Goal: Task Accomplishment & Management: Manage account settings

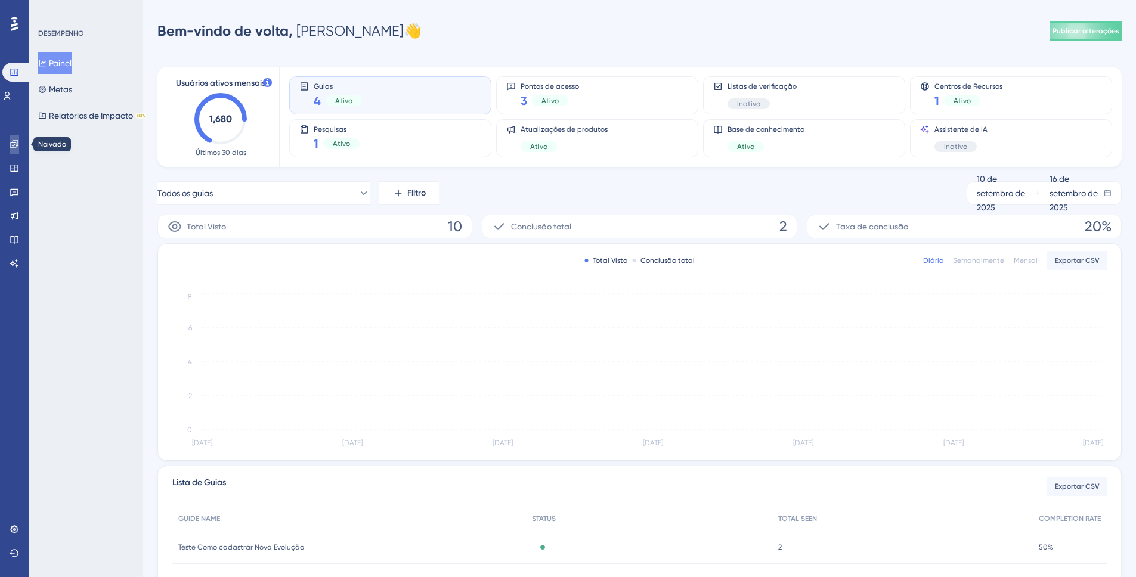
click at [19, 141] on link at bounding box center [15, 144] width 10 height 19
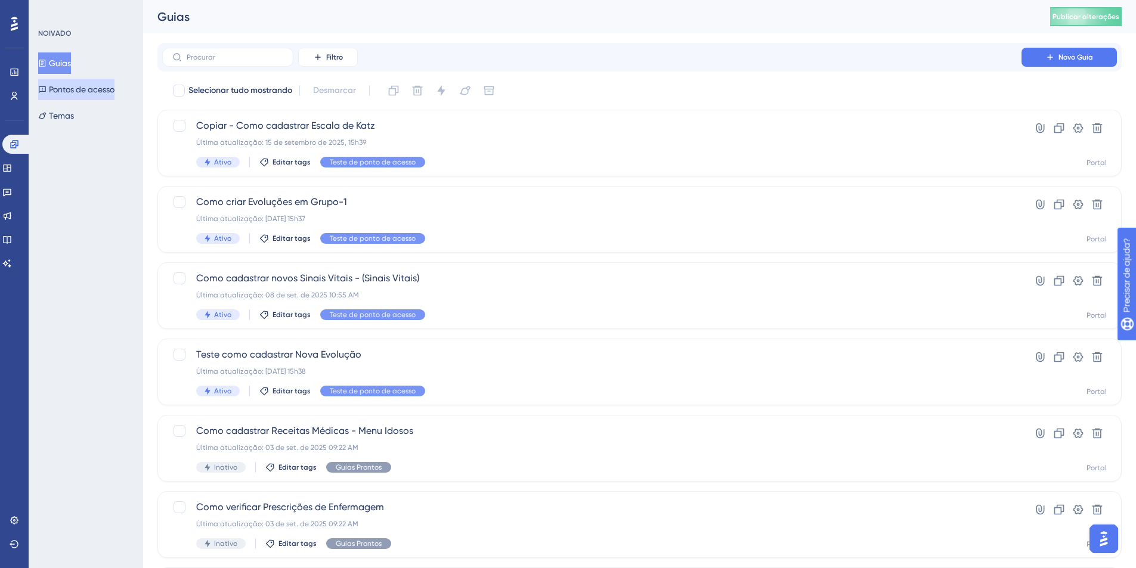
click at [97, 85] on font "Pontos de acesso" at bounding box center [82, 90] width 66 height 10
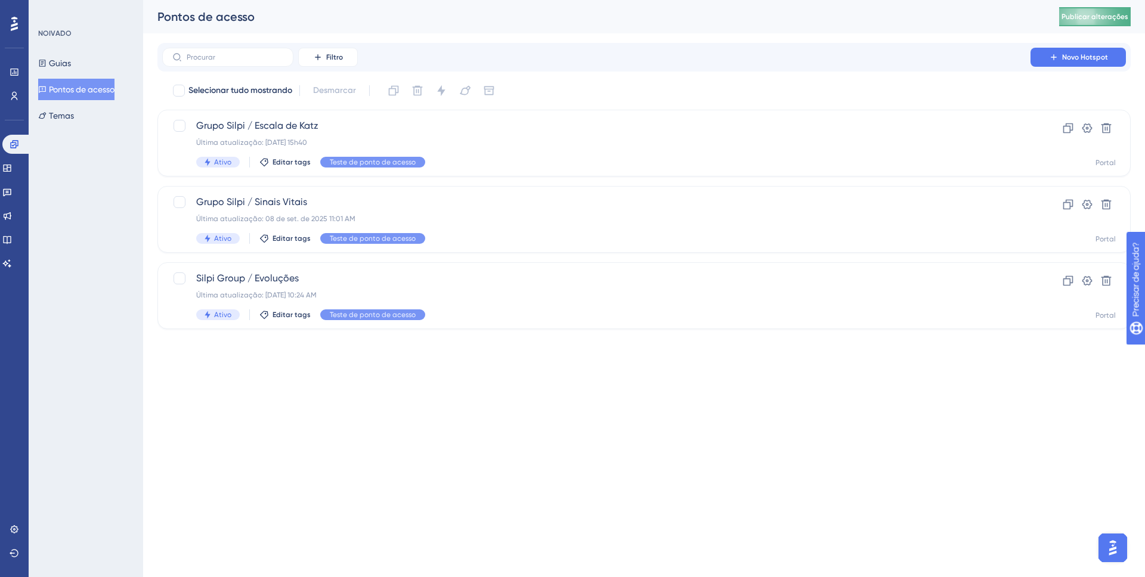
click at [1076, 15] on font "Publicar alterações" at bounding box center [1094, 17] width 67 height 8
click at [71, 62] on font "Guias" at bounding box center [60, 63] width 22 height 10
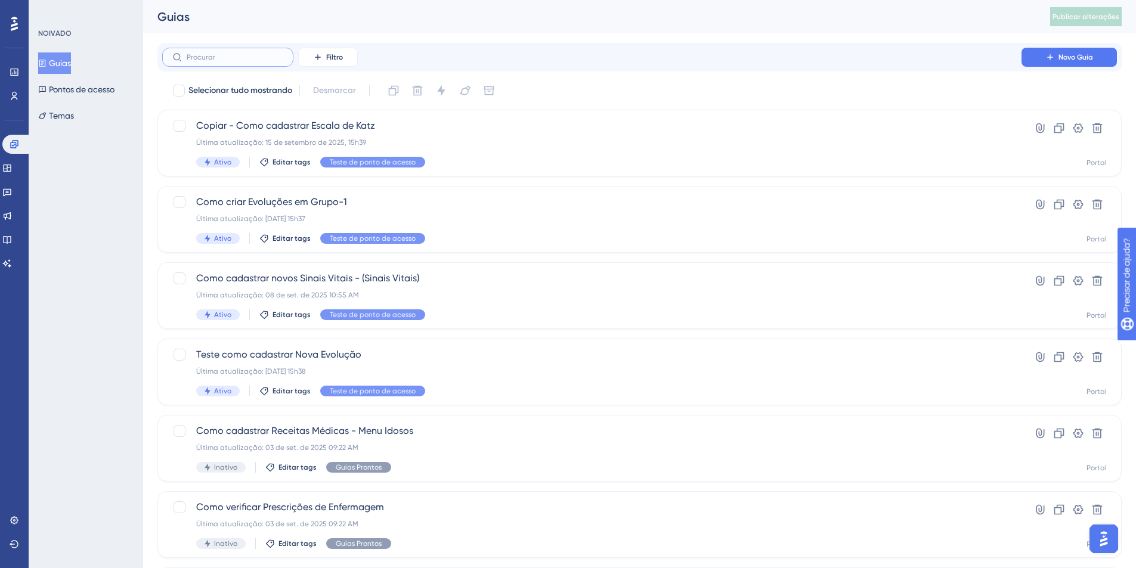
click at [234, 54] on input "text" at bounding box center [235, 57] width 97 height 8
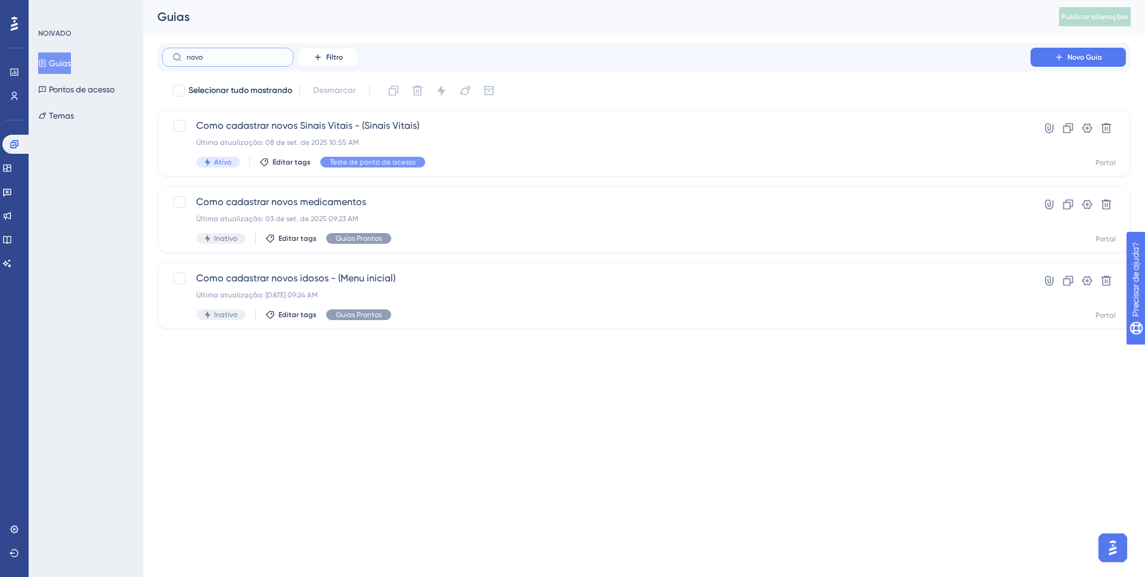
type input "novo"
checkbox input "true"
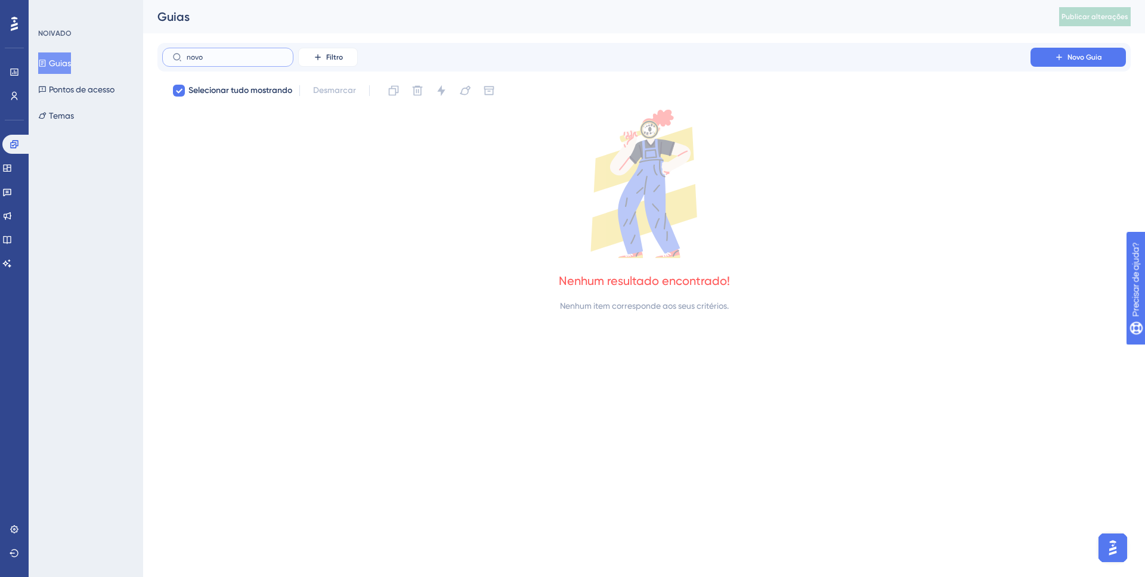
type input "novo"
checkbox input "false"
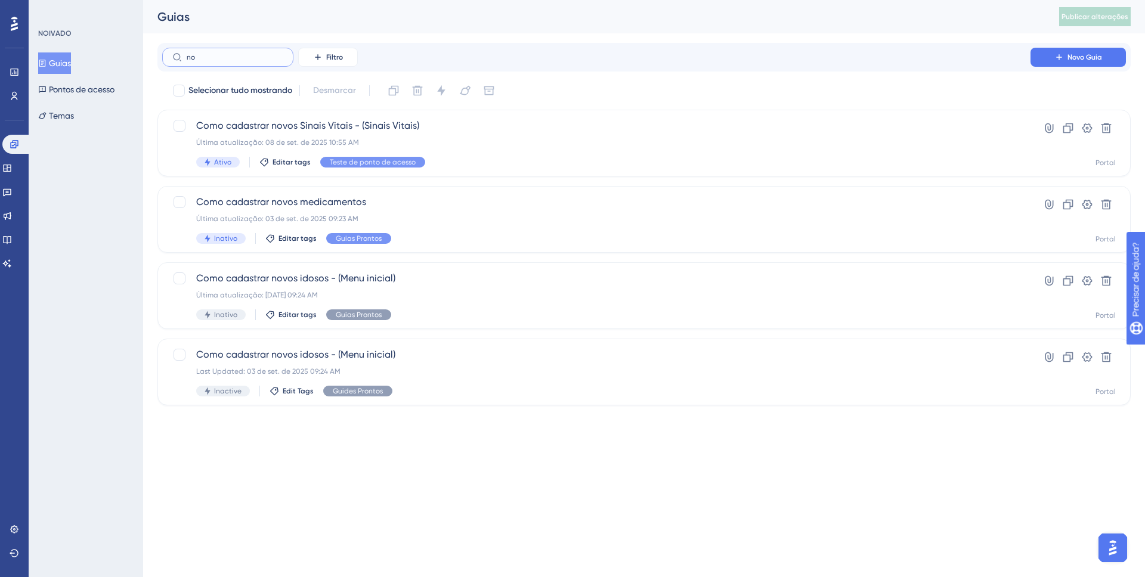
type input "n"
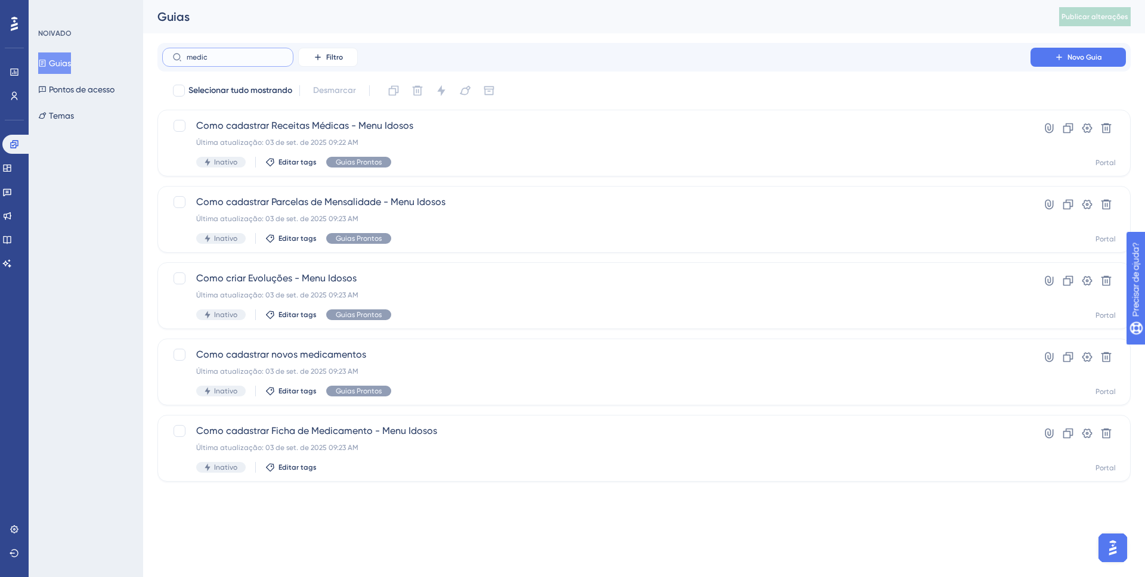
type input "medicm"
checkbox input "true"
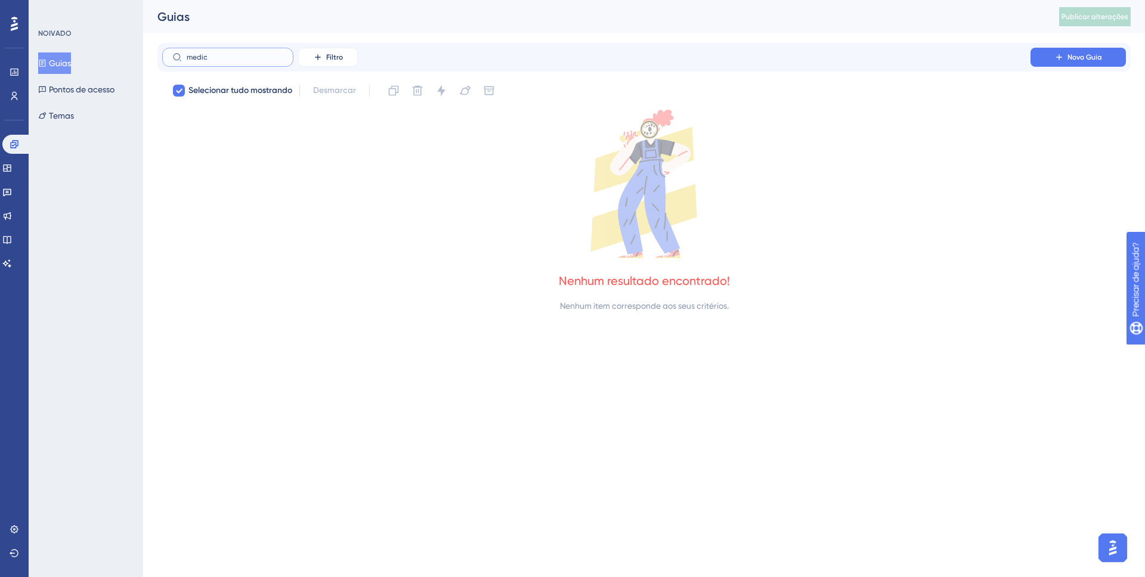
type input "medica"
checkbox input "false"
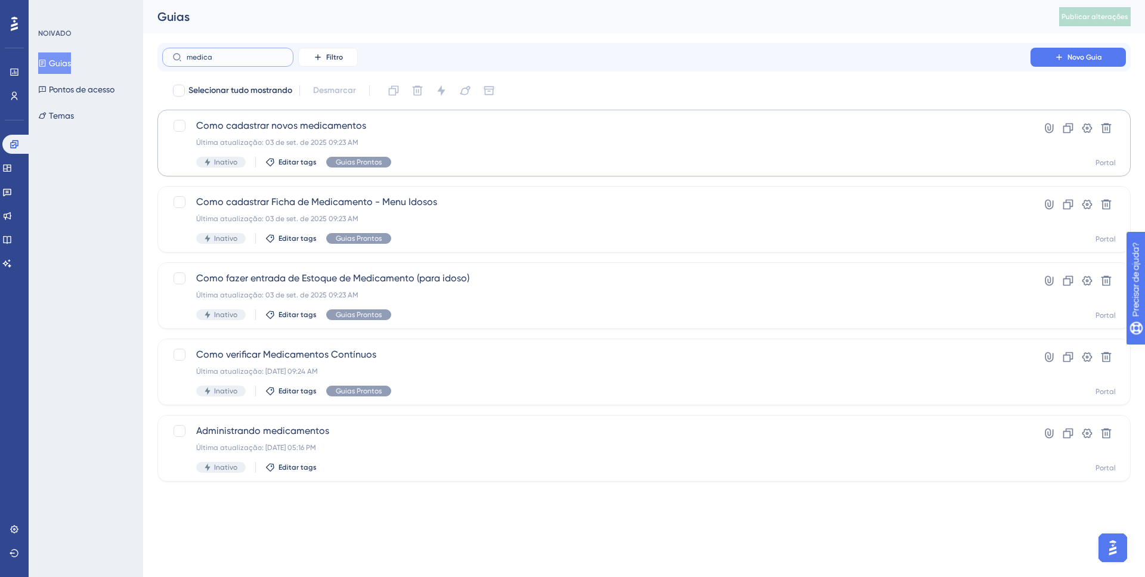
type input "medica"
click at [332, 144] on font "Última atualização: 03 de set. de 2025 09:23 AM" at bounding box center [277, 142] width 162 height 8
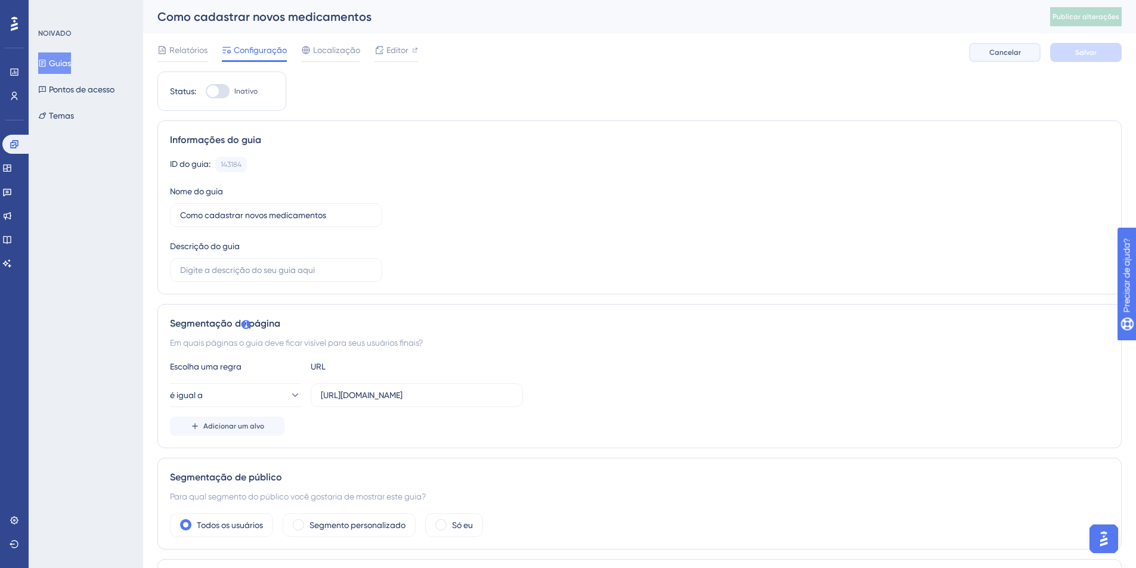
click at [1001, 48] on font "Cancelar" at bounding box center [1005, 52] width 32 height 8
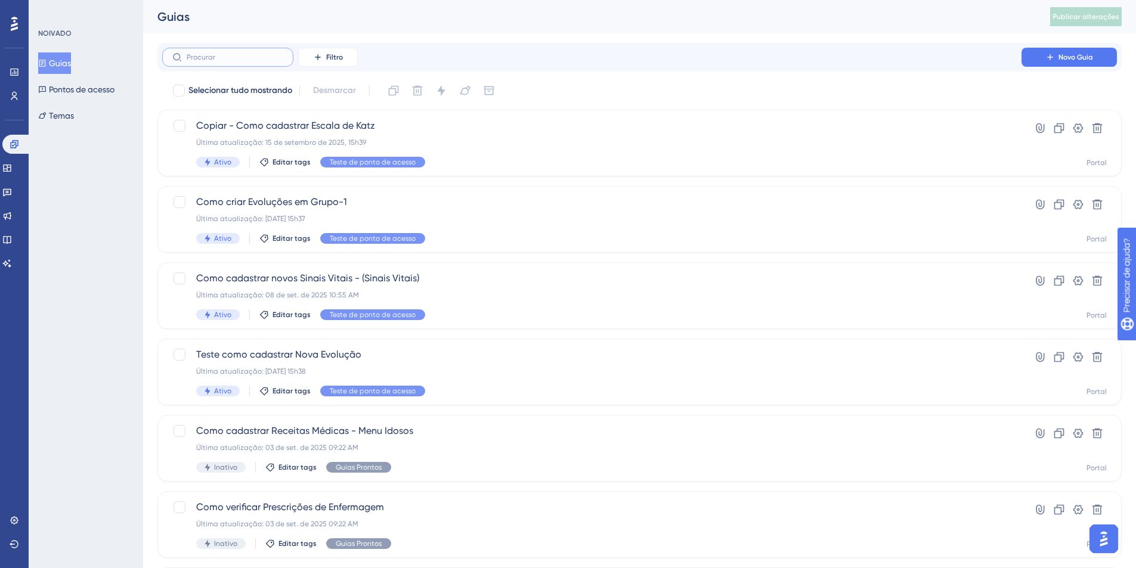
click at [195, 61] on input "text" at bounding box center [235, 57] width 97 height 8
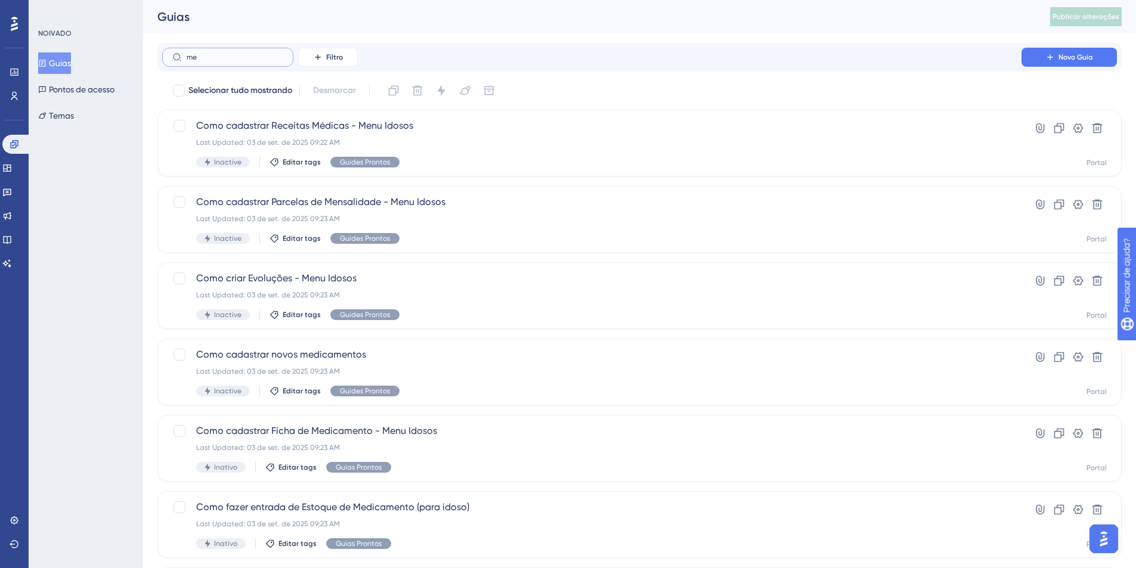
type input "mei"
checkbox input "true"
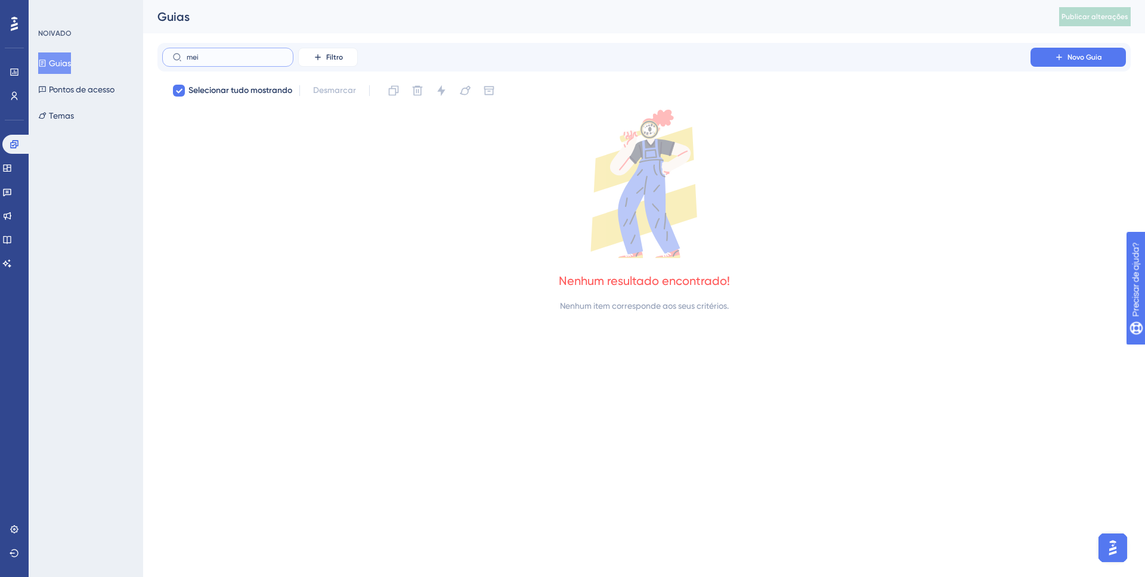
type input "me"
checkbox input "false"
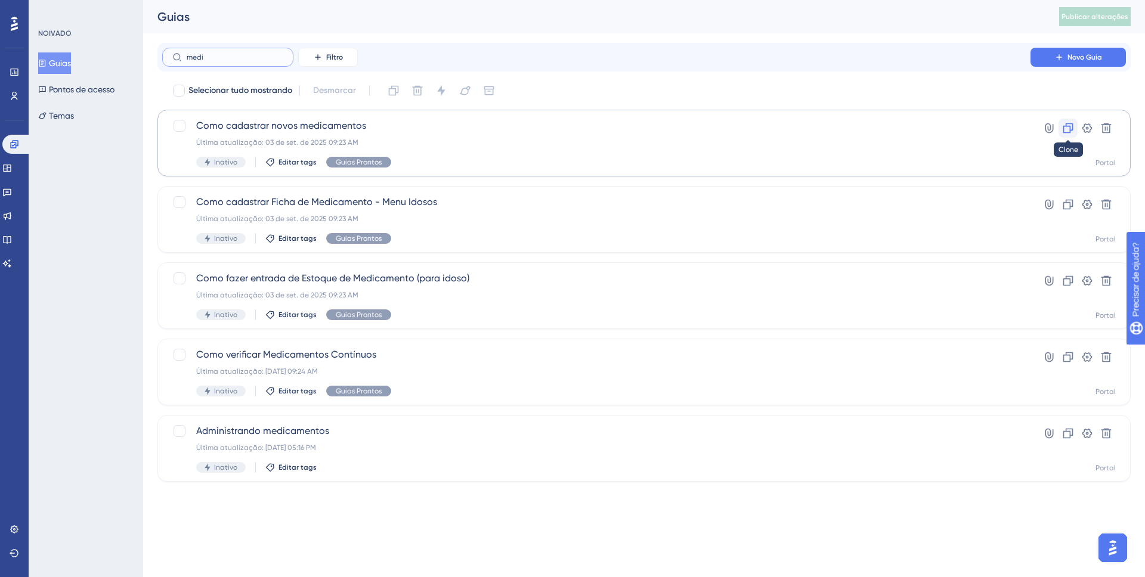
type input "medi"
click at [1066, 125] on icon at bounding box center [1068, 128] width 12 height 12
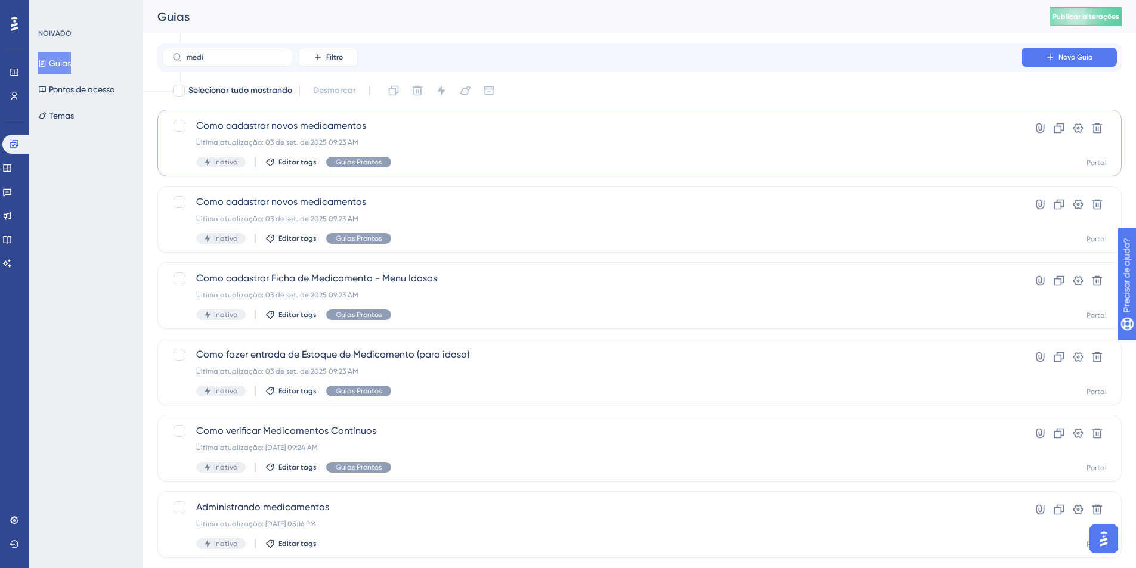
click at [1118, 0] on div at bounding box center [568, 0] width 1136 height 0
click at [1115, 0] on div at bounding box center [568, 0] width 1136 height 0
click at [1113, 0] on div at bounding box center [568, 0] width 1136 height 0
drag, startPoint x: 1106, startPoint y: 550, endPoint x: 3, endPoint y: 464, distance: 1106.3
click at [3, 0] on div at bounding box center [568, 0] width 1136 height 0
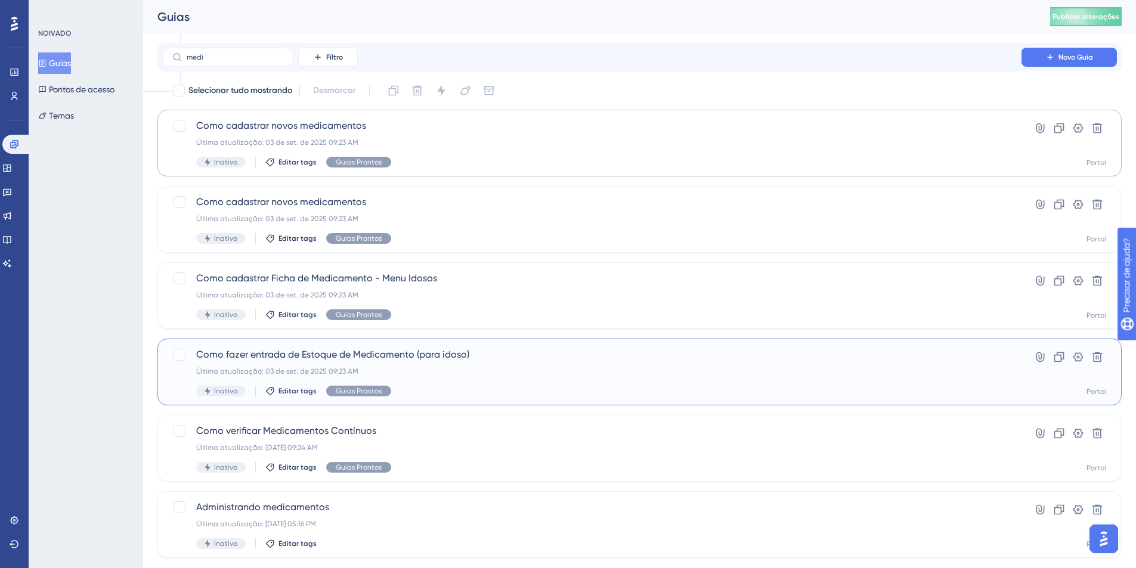
click at [733, 356] on span "Como fazer entrada de Estoque de Medicamento (para idoso)" at bounding box center [591, 355] width 791 height 14
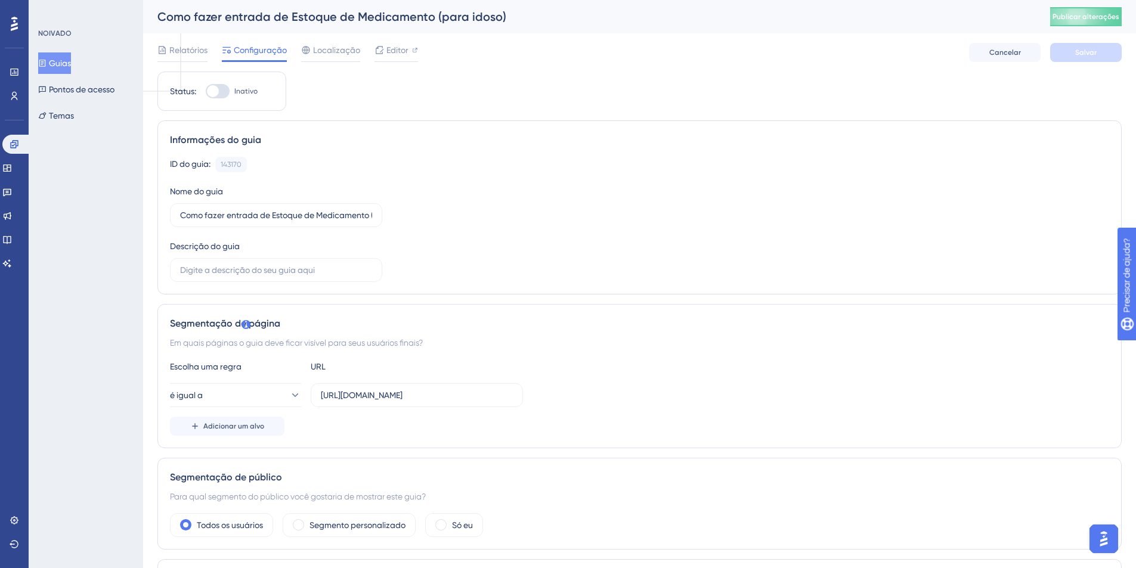
click at [18, 0] on div at bounding box center [568, 0] width 1136 height 0
drag, startPoint x: 3, startPoint y: 460, endPoint x: 1141, endPoint y: 136, distance: 1182.9
click at [1136, 94] on html "Desempenho Usuários Noivado Widgets Opinião Atualizações de produtos Base de co…" at bounding box center [568, 47] width 1136 height 94
drag, startPoint x: 999, startPoint y: 495, endPoint x: 1009, endPoint y: 494, distance: 10.2
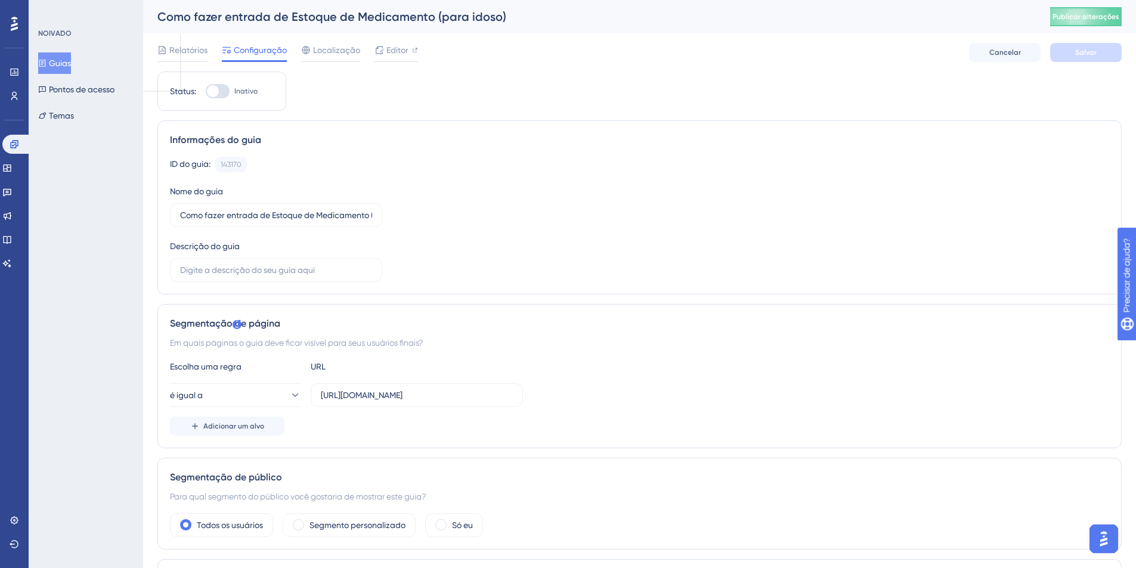
click at [1000, 497] on div "Para qual segmento do público você gostaria de mostrar este guia?" at bounding box center [639, 496] width 939 height 14
drag, startPoint x: 1117, startPoint y: 131, endPoint x: 1109, endPoint y: 166, distance: 35.6
click at [1107, 94] on body "Desempenho Usuários Noivado Widgets Opinião Atualizações de produtos Base de co…" at bounding box center [568, 47] width 1136 height 94
drag, startPoint x: 1119, startPoint y: 138, endPoint x: 1098, endPoint y: 147, distance: 23.3
click at [1098, 94] on body "Desempenho Usuários Noivado Widgets Opinião Atualizações de produtos Base de co…" at bounding box center [568, 47] width 1136 height 94
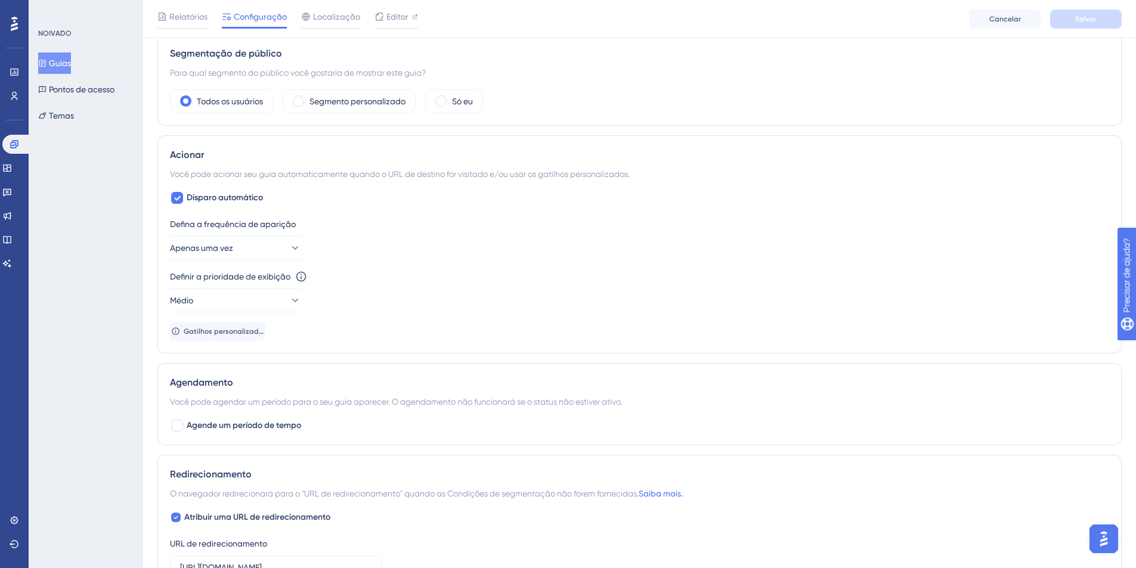
scroll to position [702, 9]
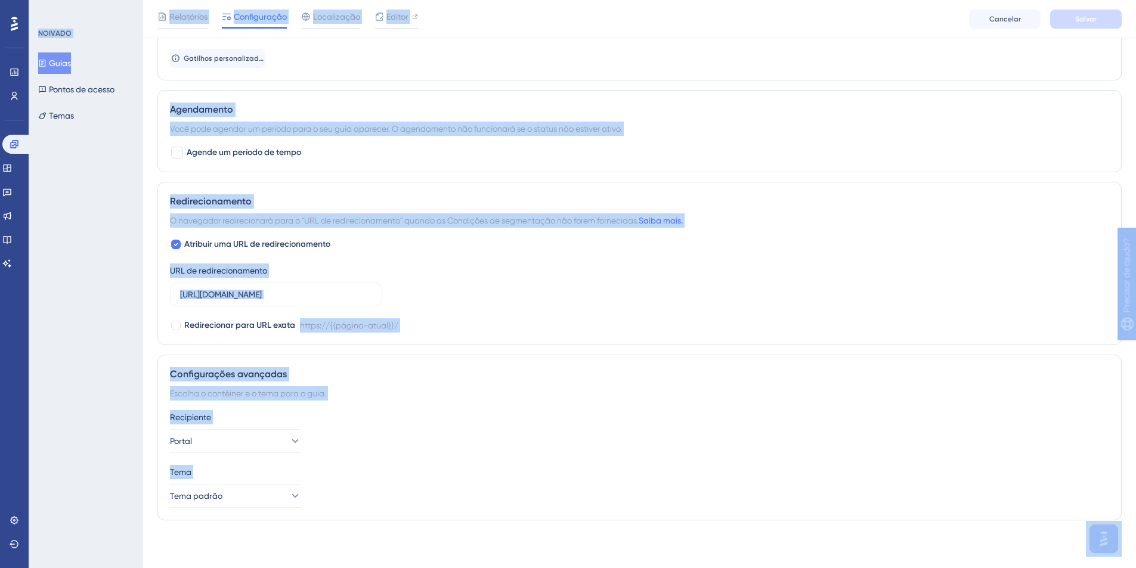
drag, startPoint x: 1105, startPoint y: 132, endPoint x: 1129, endPoint y: 504, distance: 372.8
click at [963, 488] on div "Tema Tema padrão" at bounding box center [639, 486] width 939 height 43
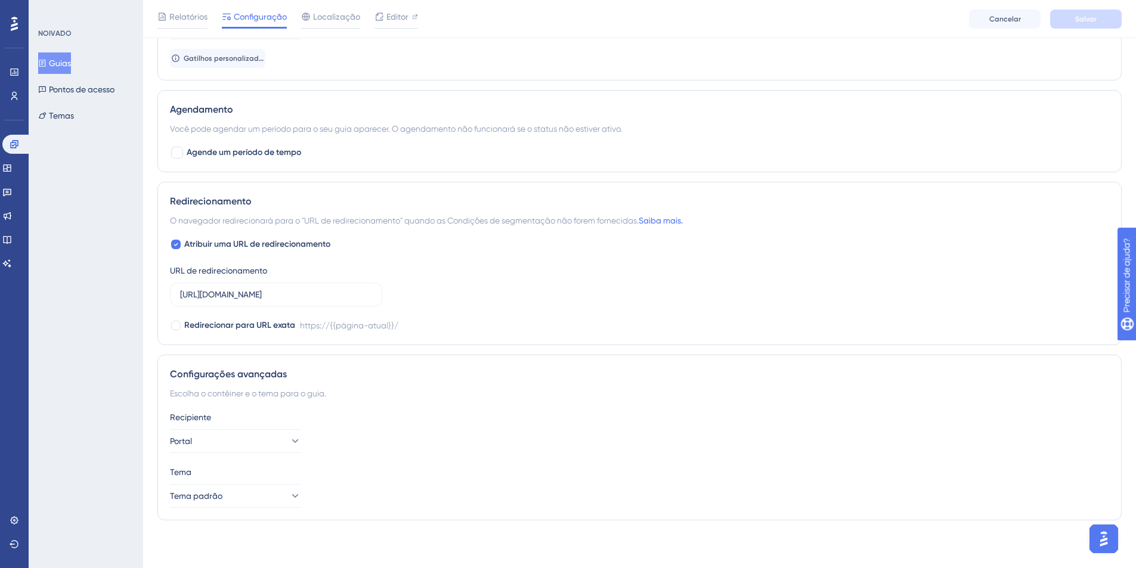
click at [709, 454] on div "Recipiente Portal Tema Tema padrão" at bounding box center [639, 459] width 939 height 98
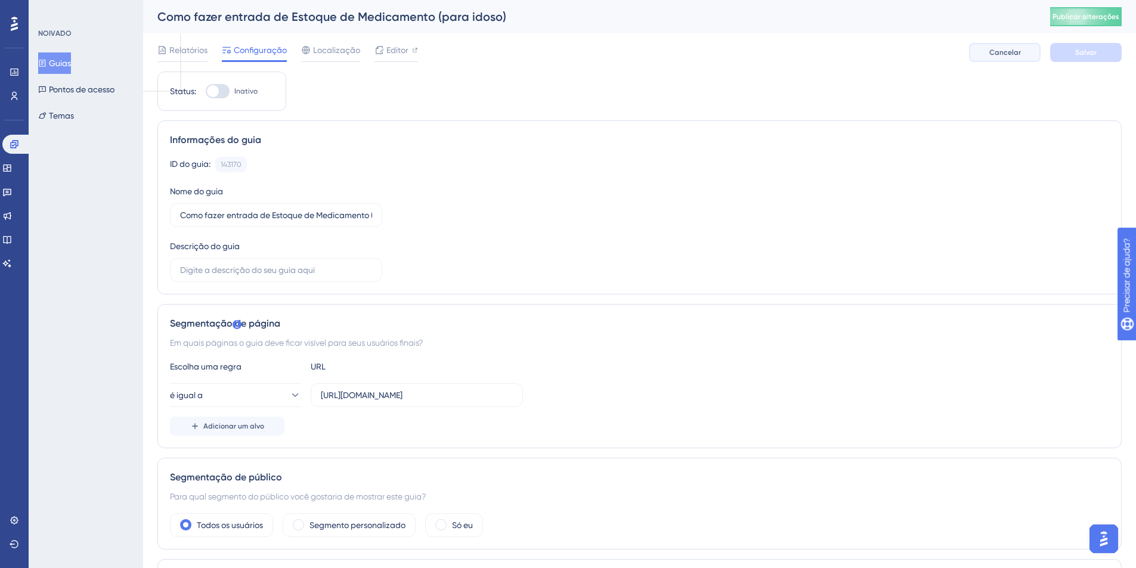
drag, startPoint x: 1012, startPoint y: 48, endPoint x: 949, endPoint y: 50, distance: 63.8
click at [1011, 49] on button "Cancelar" at bounding box center [1005, 52] width 72 height 19
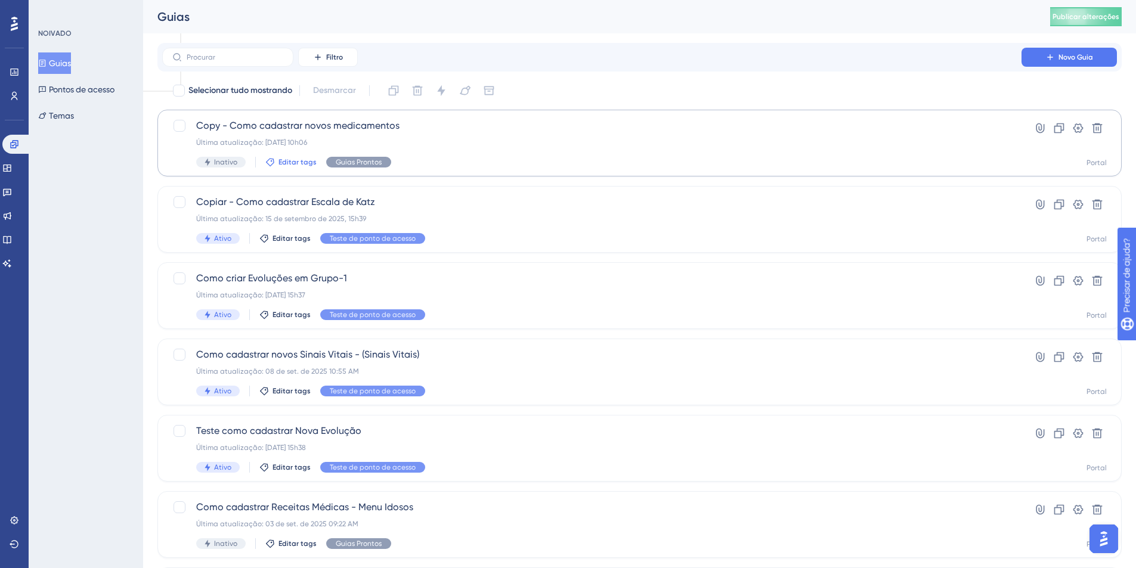
click at [302, 160] on font "Editar tags" at bounding box center [297, 162] width 38 height 8
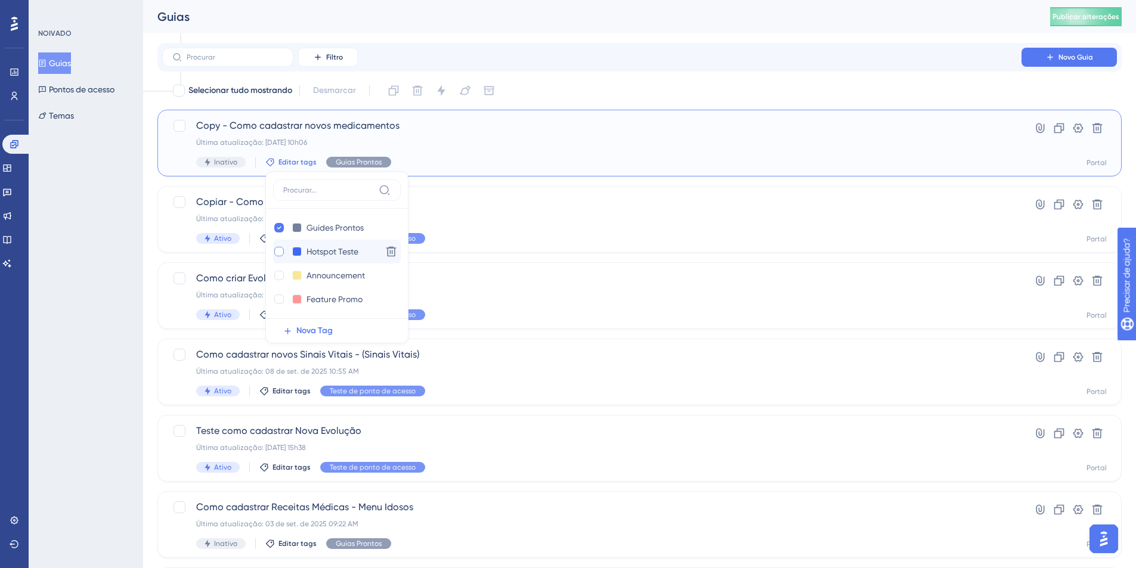
click at [276, 249] on div at bounding box center [279, 252] width 10 height 10
checkbox input "true"
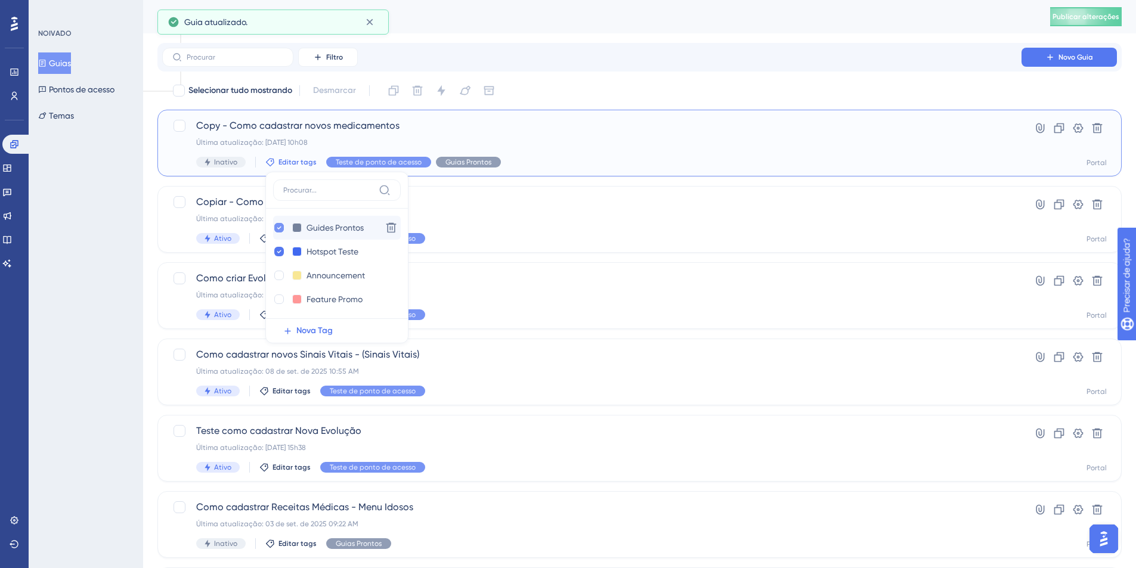
click at [277, 227] on icon at bounding box center [279, 228] width 5 height 8
checkbox input "false"
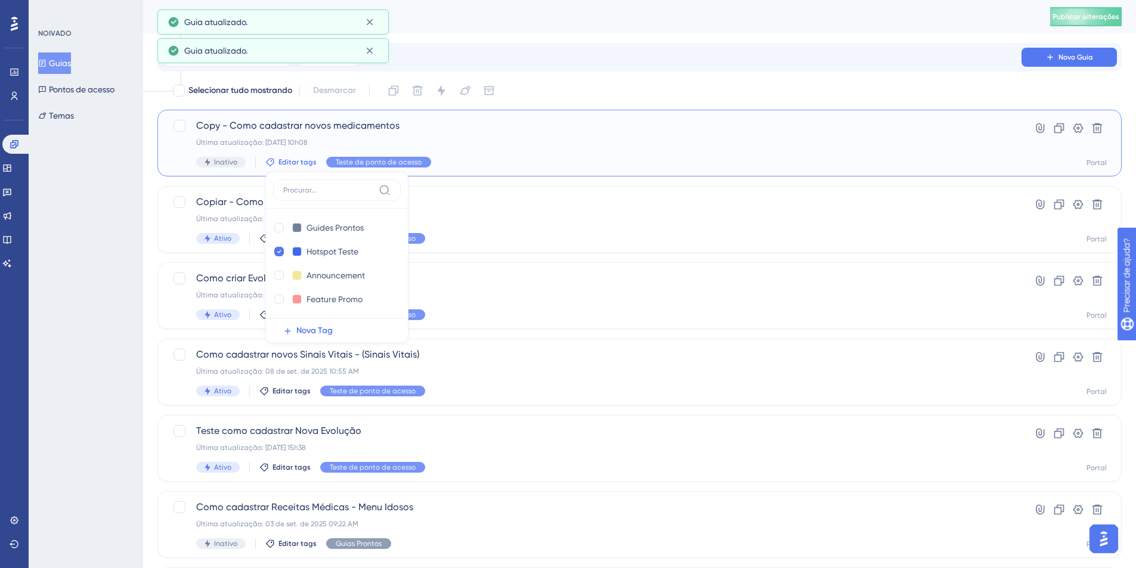
click at [244, 135] on div "Copy - Como cadastrar novos medicamentos Última atualização: [DATE] 10h08 Inati…" at bounding box center [591, 143] width 791 height 49
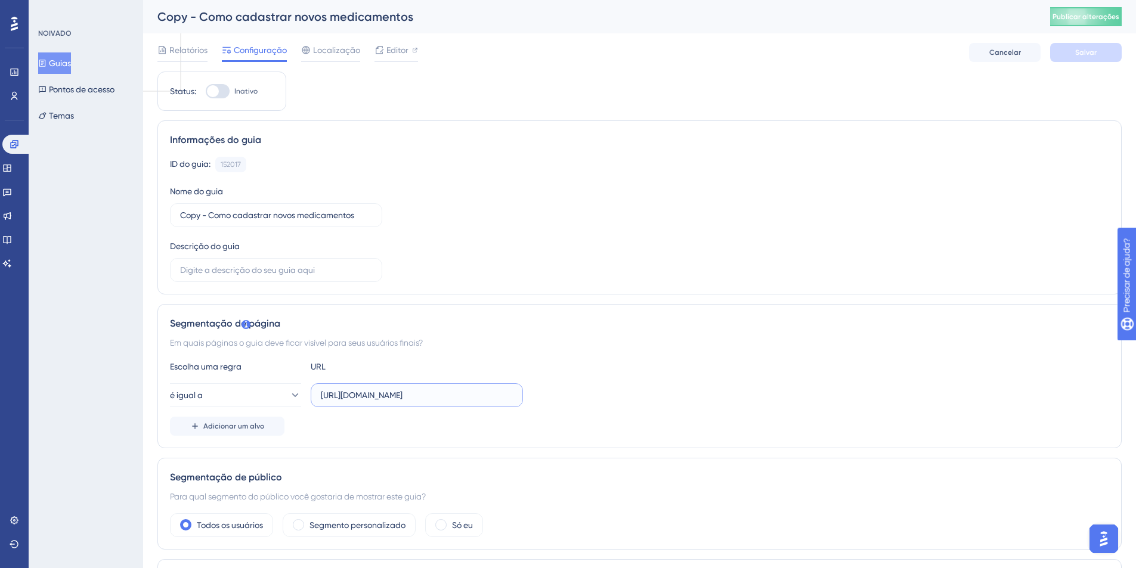
click at [331, 393] on input "[URL][DOMAIN_NAME]" at bounding box center [417, 395] width 192 height 13
paste input "[DOMAIN_NAME][URL]"
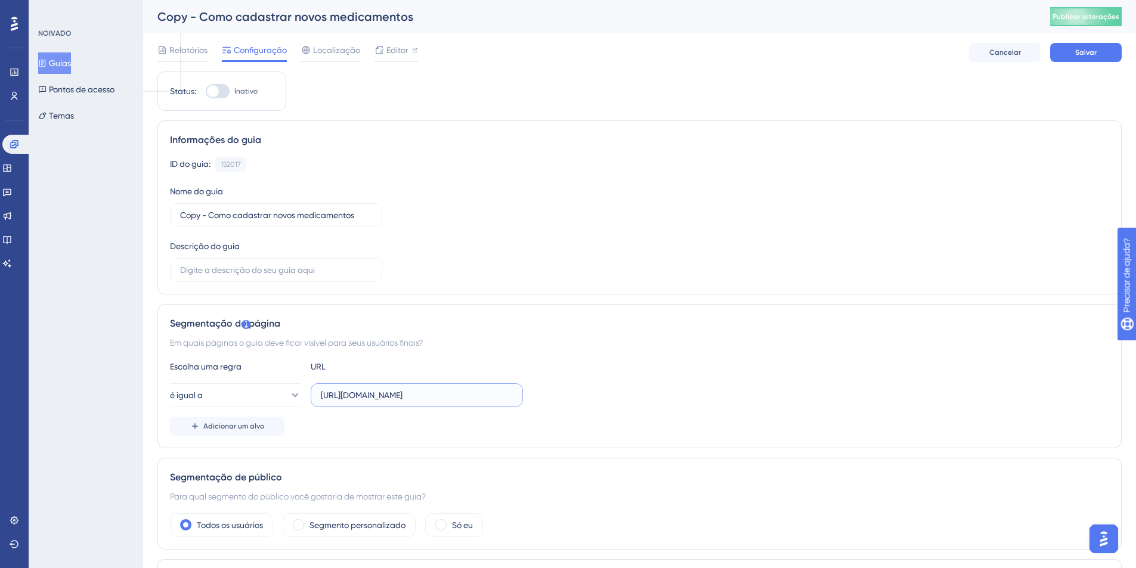
type input "[URL][DOMAIN_NAME]"
click at [486, 347] on div "Em quais páginas o guia deve ficar visível para seus usuários finais?" at bounding box center [639, 343] width 939 height 14
click at [1092, 50] on font "Salvar" at bounding box center [1085, 52] width 21 height 8
click at [229, 88] on div at bounding box center [218, 91] width 24 height 14
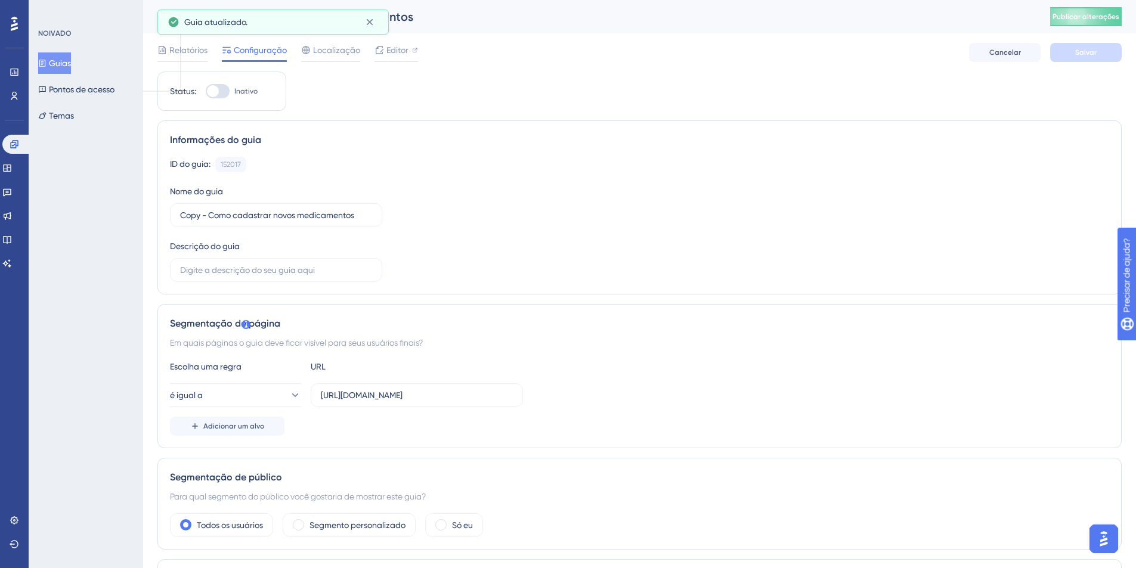
click at [206, 91] on input "Inativo" at bounding box center [205, 91] width 1 height 1
checkbox input "true"
click at [1092, 48] on font "Salvar" at bounding box center [1085, 52] width 21 height 8
click at [1103, 14] on font "Publicar alterações" at bounding box center [1085, 17] width 67 height 8
click at [71, 63] on font "Guias" at bounding box center [60, 63] width 22 height 10
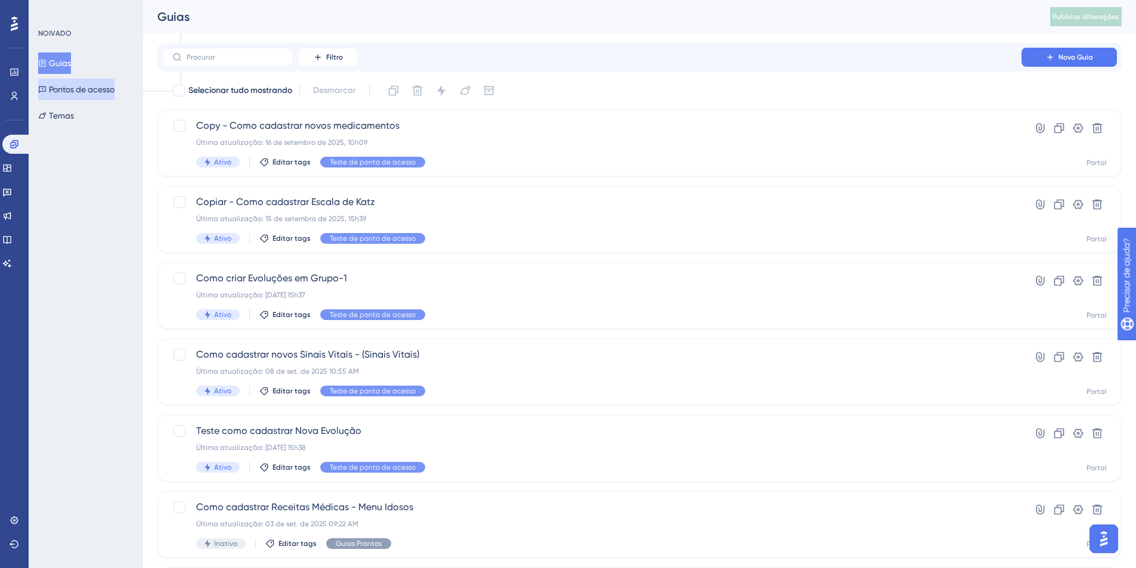
click at [105, 79] on button "Pontos de acesso" at bounding box center [76, 89] width 76 height 21
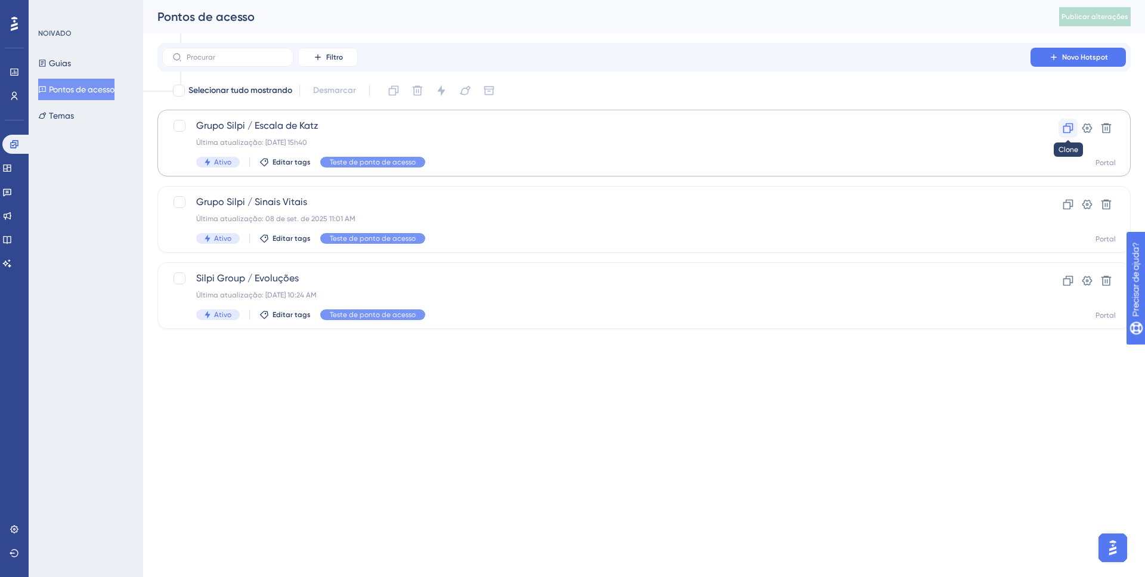
click at [1064, 123] on icon at bounding box center [1068, 128] width 12 height 12
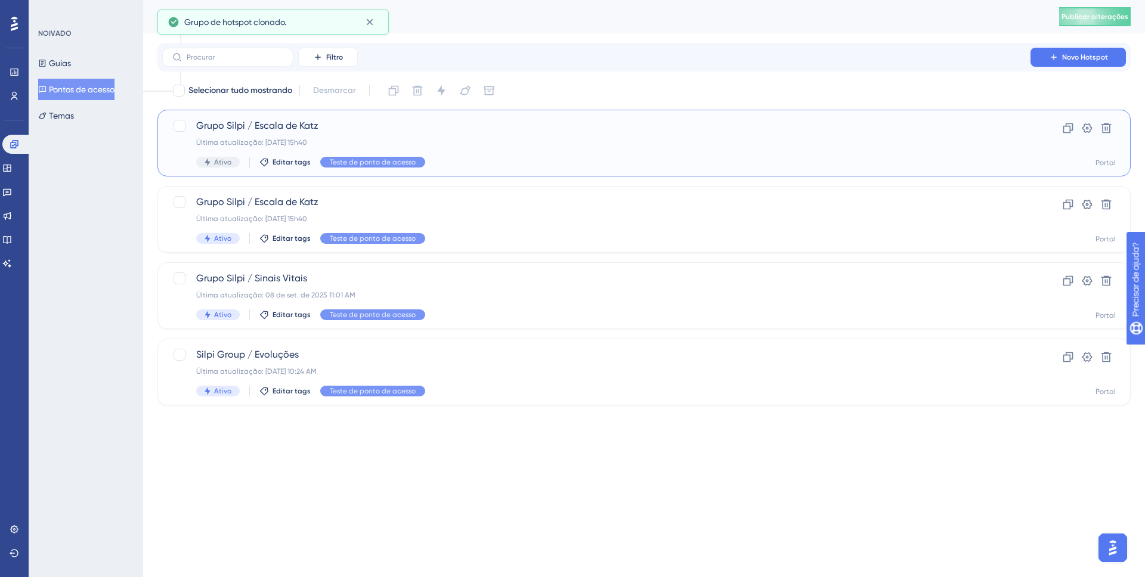
click at [256, 132] on span "Grupo Silpi / Escala de Katz" at bounding box center [596, 126] width 800 height 14
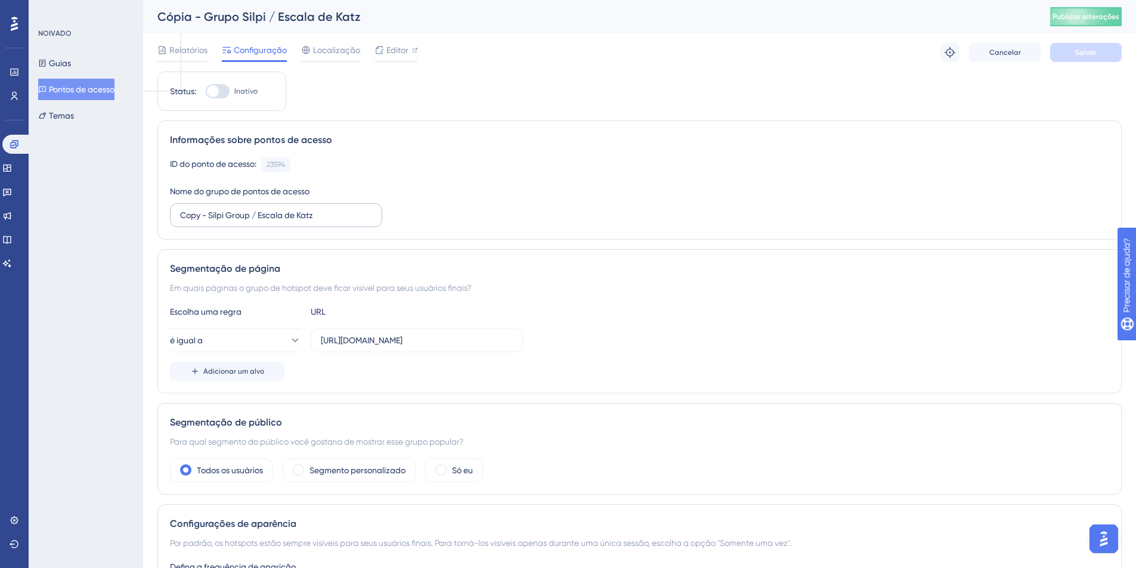
click at [339, 207] on label "Copy - Silpi Group / Escala de Katz" at bounding box center [276, 215] width 212 height 24
click at [339, 209] on input "Copy - Silpi Group / Escala de Katz" at bounding box center [276, 215] width 192 height 13
click at [331, 218] on input "Copy - Silpi Group / Escala de Katz" at bounding box center [276, 215] width 192 height 13
click at [331, 219] on input "Copy - Silpi Group / Escala de Katz" at bounding box center [276, 215] width 192 height 13
type input "Copy - Silpi Group / Novo Medicamento"
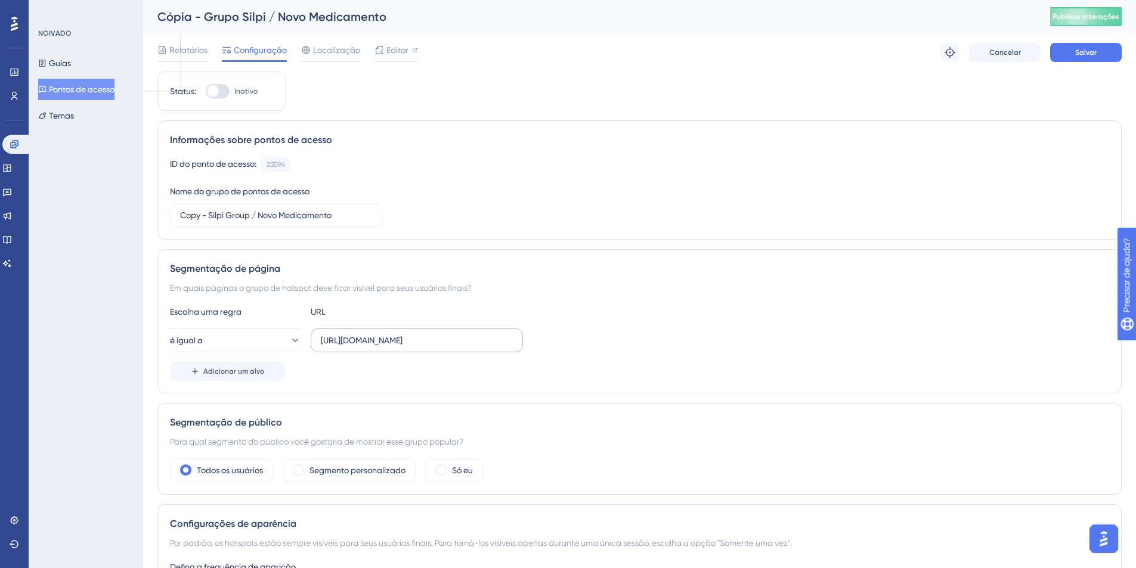
click at [381, 350] on label "[URL][DOMAIN_NAME]" at bounding box center [417, 341] width 212 height 24
click at [381, 347] on input "[URL][DOMAIN_NAME]" at bounding box center [417, 340] width 192 height 13
click at [381, 350] on label "[URL][DOMAIN_NAME]" at bounding box center [417, 341] width 212 height 24
click at [381, 347] on input "[URL][DOMAIN_NAME]" at bounding box center [417, 340] width 192 height 13
click at [381, 350] on label "[URL][DOMAIN_NAME]" at bounding box center [417, 341] width 212 height 24
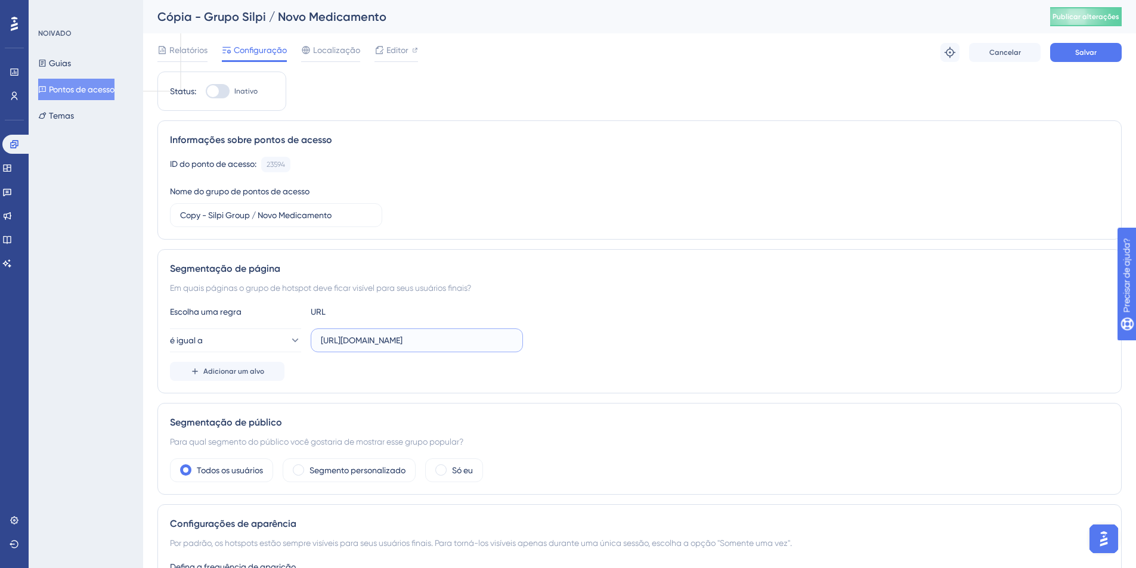
click at [381, 347] on input "[URL][DOMAIN_NAME]" at bounding box center [417, 340] width 192 height 13
click at [385, 345] on input "[URL][DOMAIN_NAME]" at bounding box center [417, 340] width 192 height 13
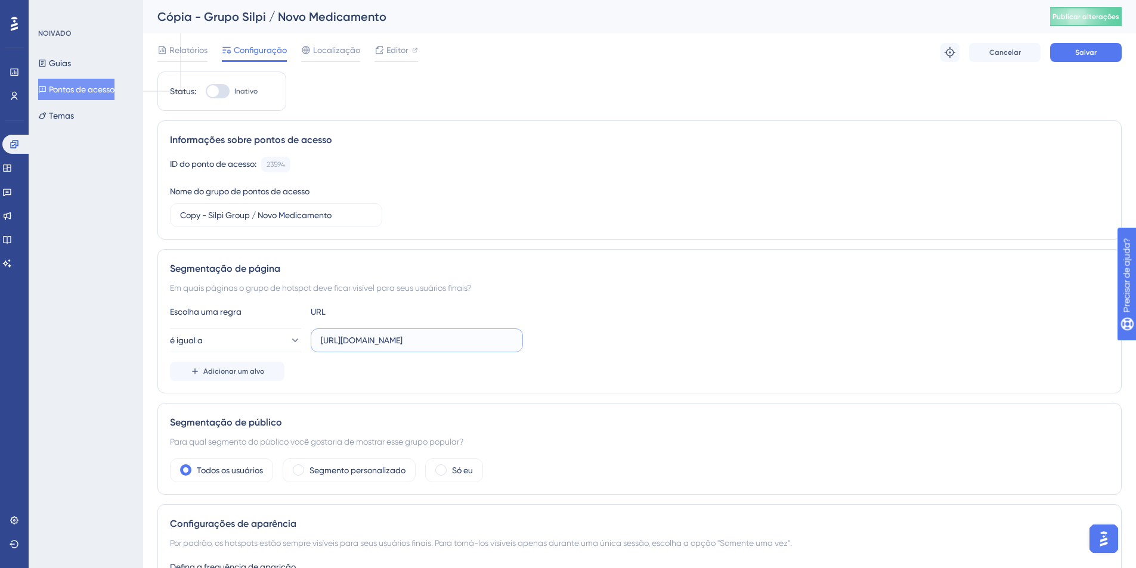
paste input "Medicamento"
type input "[URL][DOMAIN_NAME]"
click at [574, 292] on div "Em quais páginas o grupo de hotspot deve ficar visível para seus usuários finai…" at bounding box center [639, 288] width 939 height 14
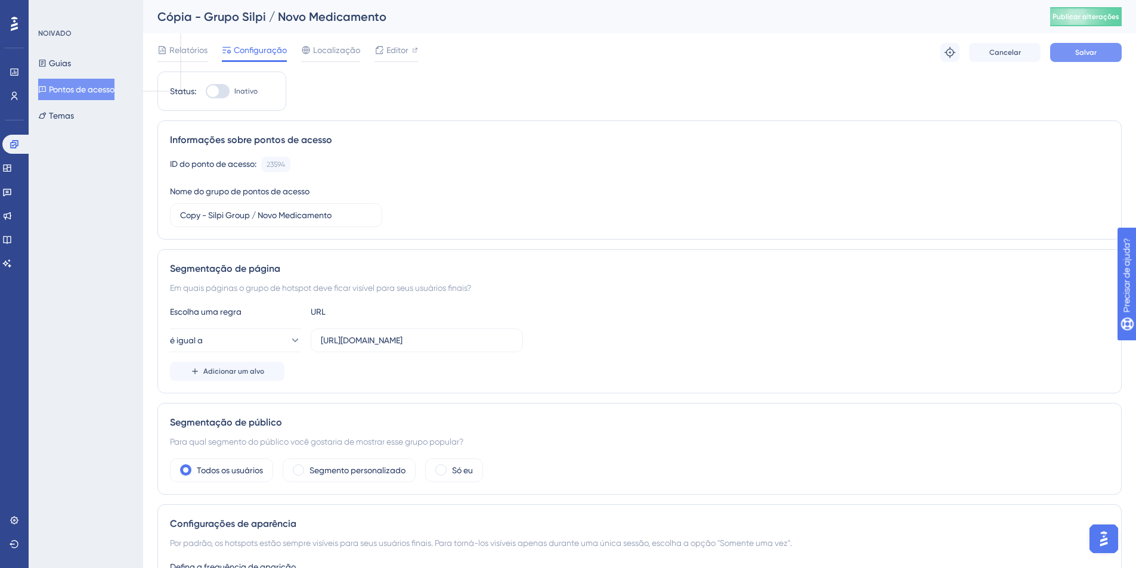
click at [1084, 51] on font "Salvar" at bounding box center [1085, 52] width 21 height 8
click at [1095, 12] on button "Publicar alterações" at bounding box center [1086, 16] width 72 height 19
click at [207, 94] on div at bounding box center [213, 91] width 12 height 12
click at [206, 92] on input "Inativo" at bounding box center [205, 91] width 1 height 1
checkbox input "true"
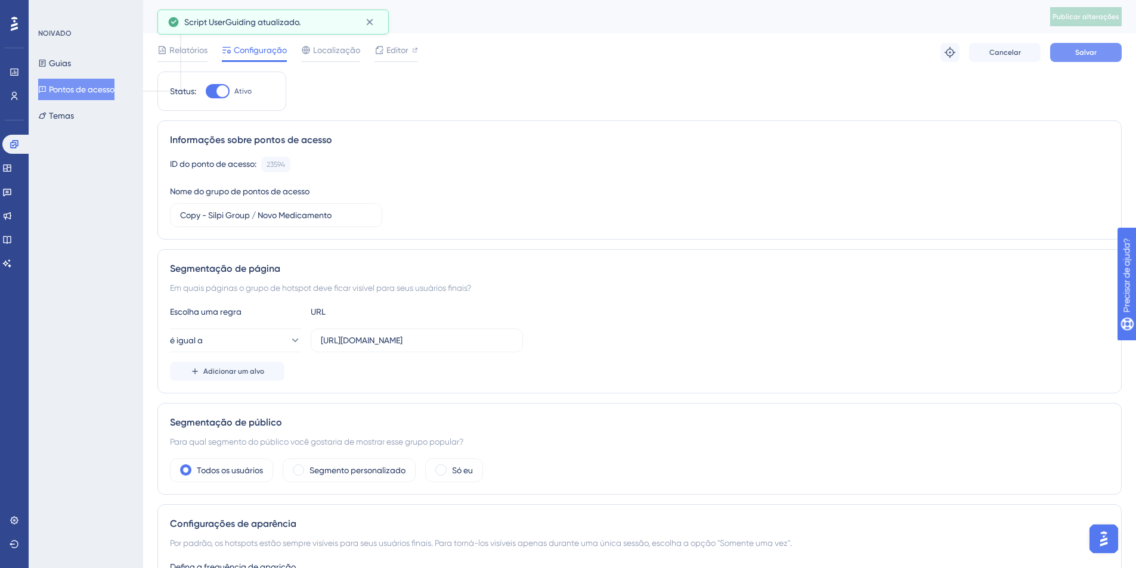
click at [1085, 54] on font "Salvar" at bounding box center [1085, 52] width 21 height 8
click at [1071, 23] on button "Publicar alterações" at bounding box center [1086, 16] width 72 height 19
click at [390, 55] on span "Editor" at bounding box center [397, 50] width 22 height 14
